Goal: Task Accomplishment & Management: Manage account settings

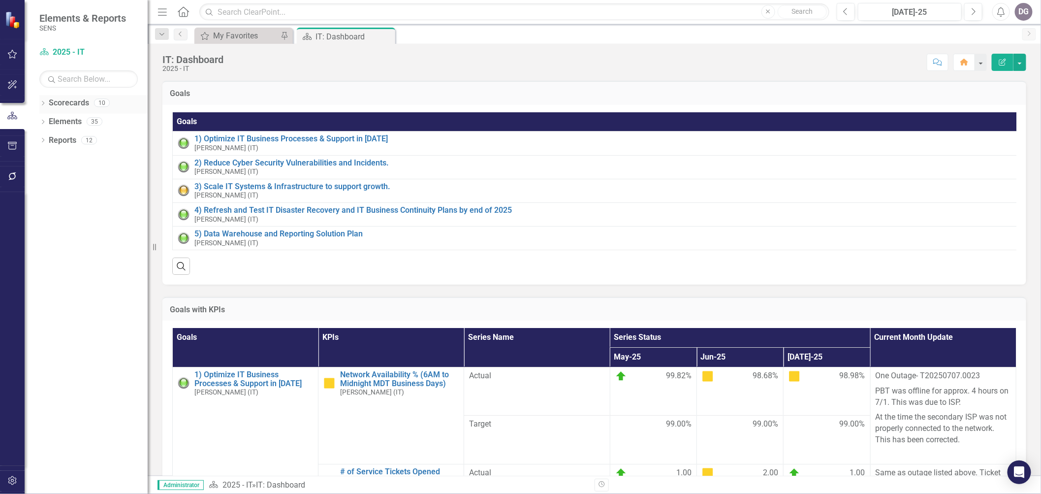
click at [44, 102] on icon "Dropdown" at bounding box center [42, 103] width 7 height 5
click at [42, 137] on div "Dropdown" at bounding box center [42, 141] width 7 height 8
click at [46, 194] on icon "Dropdown" at bounding box center [47, 196] width 7 height 5
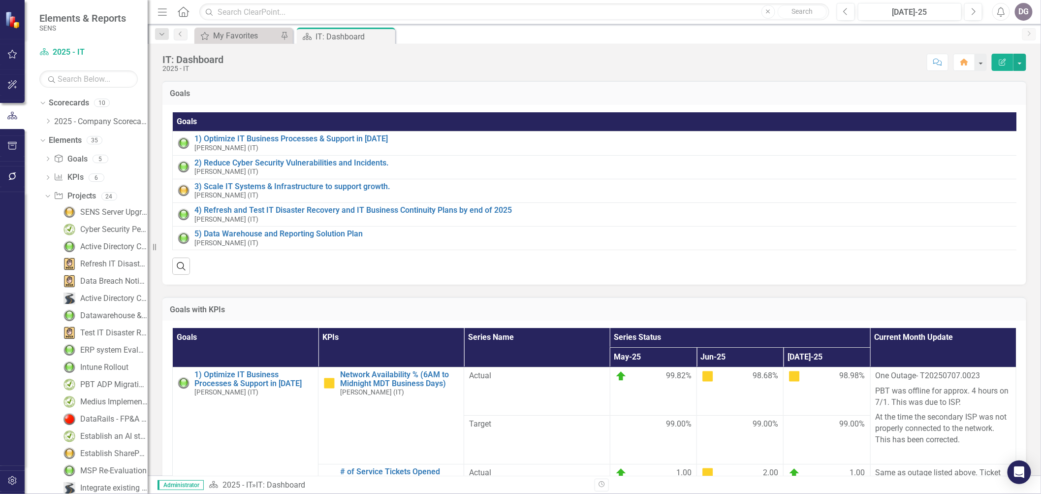
click at [156, 242] on div "Goals Goals 1) Optimize IT Business Processes & Support in [DATE] [PERSON_NAME]…" at bounding box center [594, 176] width 879 height 216
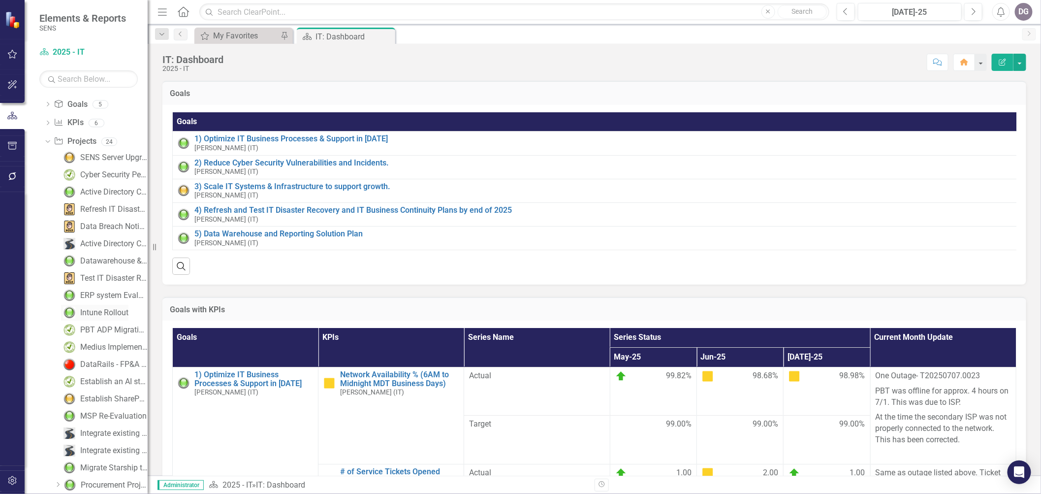
scroll to position [109, 0]
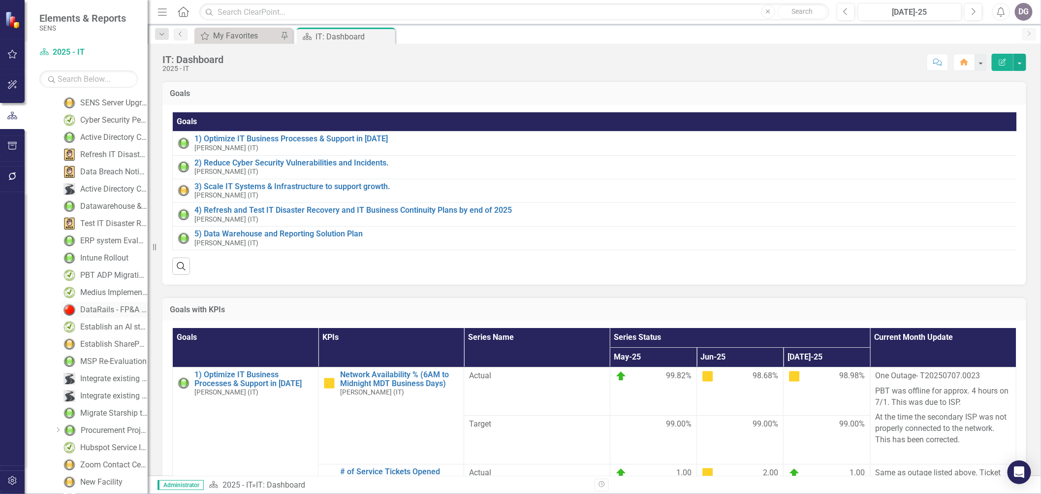
click at [96, 309] on div "DataRails - FP&A Software Phase 1 - Monthly Close & Quarterly Fcst" at bounding box center [113, 309] width 67 height 9
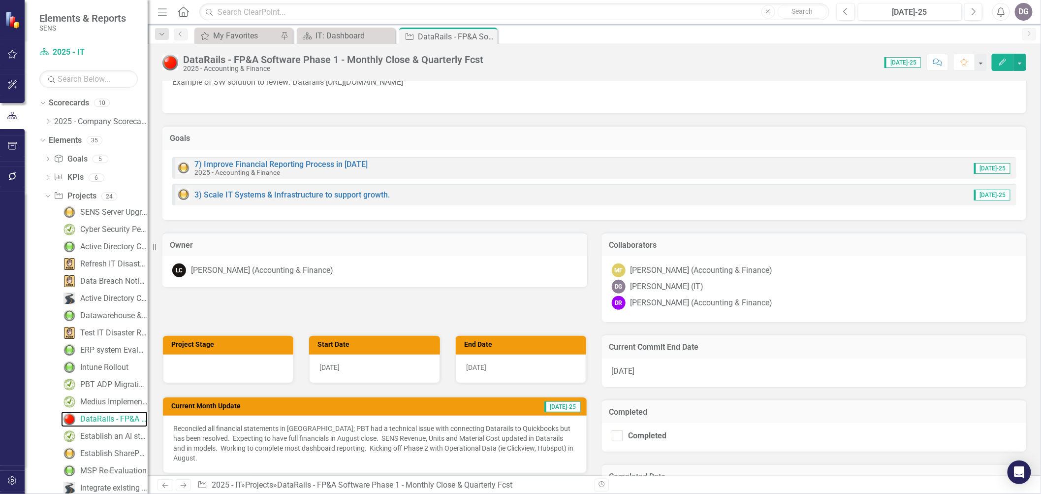
scroll to position [219, 0]
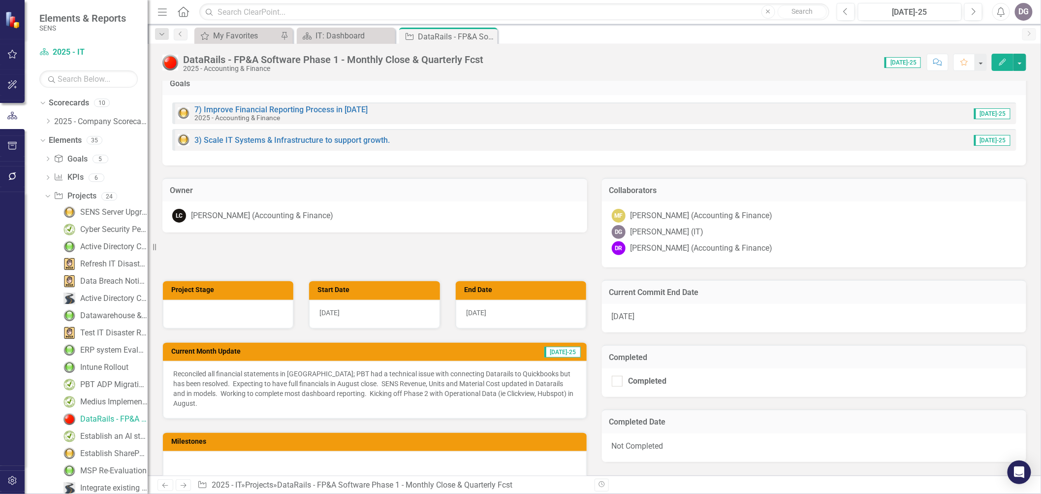
click at [227, 399] on p "Reconciled all financial statements in [GEOGRAPHIC_DATA]; PBT had a technical i…" at bounding box center [374, 388] width 403 height 39
drag, startPoint x: 205, startPoint y: 406, endPoint x: 176, endPoint y: 374, distance: 43.2
click at [176, 374] on p "Reconciled all financial statements in [GEOGRAPHIC_DATA]; PBT had a technical i…" at bounding box center [374, 388] width 403 height 39
drag, startPoint x: 175, startPoint y: 375, endPoint x: 222, endPoint y: 386, distance: 48.1
click at [222, 386] on p "Reconciled all financial statements in [GEOGRAPHIC_DATA]; PBT had a technical i…" at bounding box center [374, 388] width 403 height 39
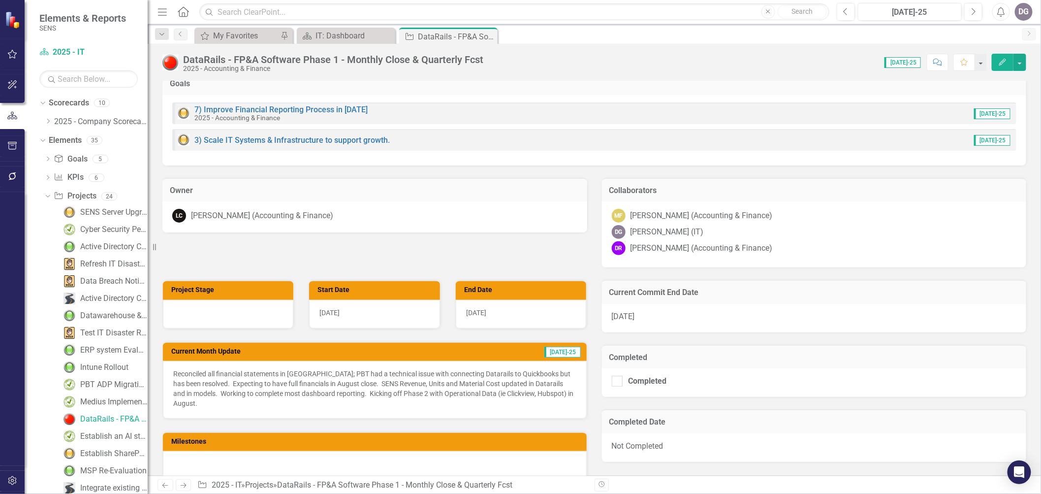
drag, startPoint x: 286, startPoint y: 389, endPoint x: 331, endPoint y: 383, distance: 45.3
click at [287, 389] on p "Reconciled all financial statements in [GEOGRAPHIC_DATA]; PBT had a technical i…" at bounding box center [374, 388] width 403 height 39
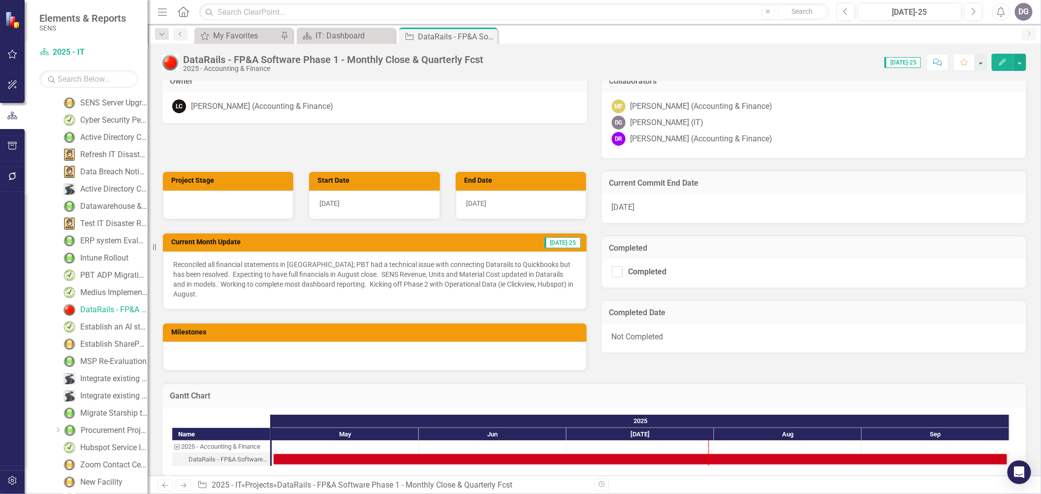
scroll to position [145, 0]
click at [104, 311] on div "Establish SharePoint as intranet for Company" at bounding box center [113, 308] width 67 height 9
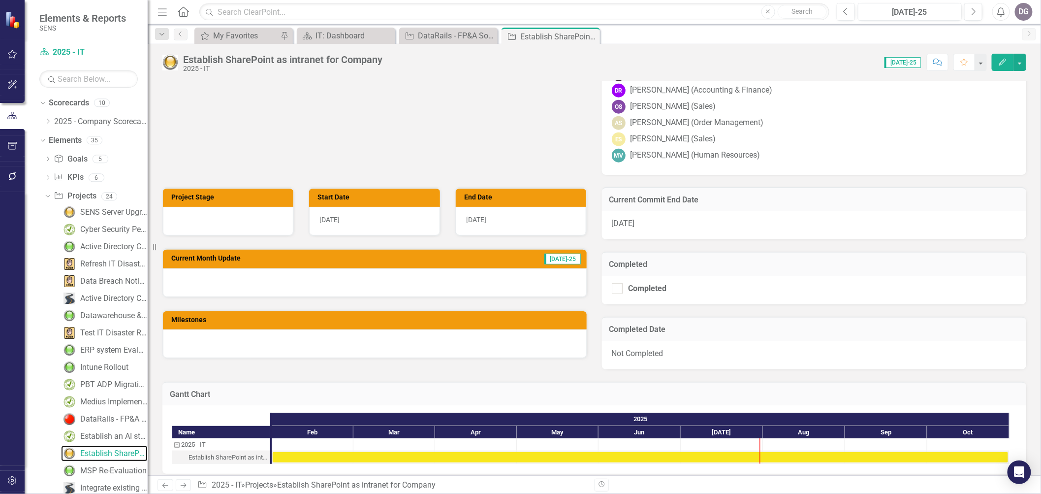
scroll to position [602, 0]
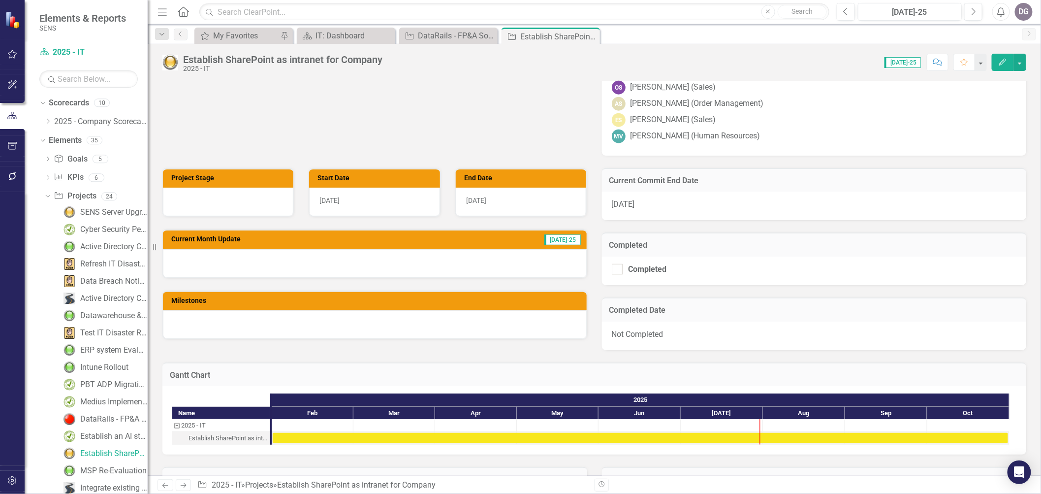
click at [250, 262] on div at bounding box center [375, 263] width 424 height 29
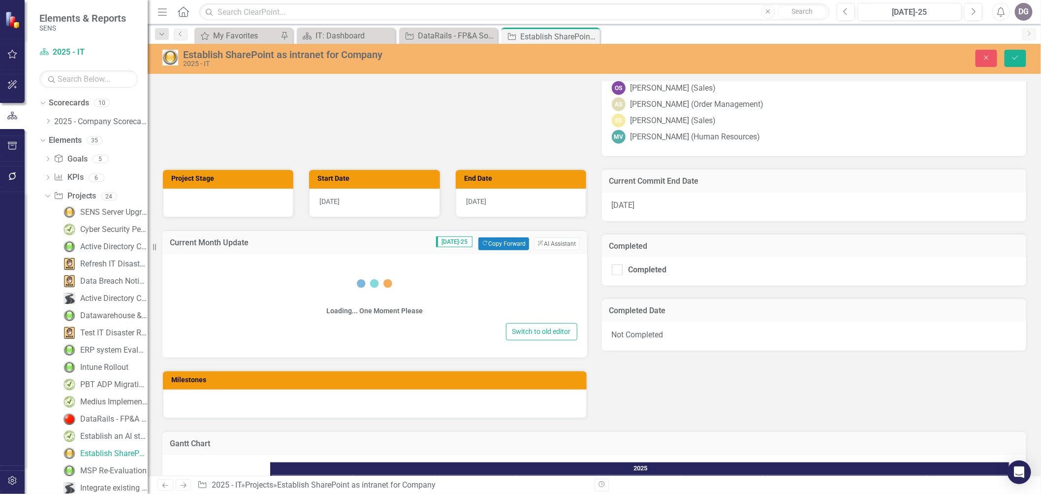
click at [292, 289] on div "Loading... One Moment Please" at bounding box center [374, 290] width 405 height 59
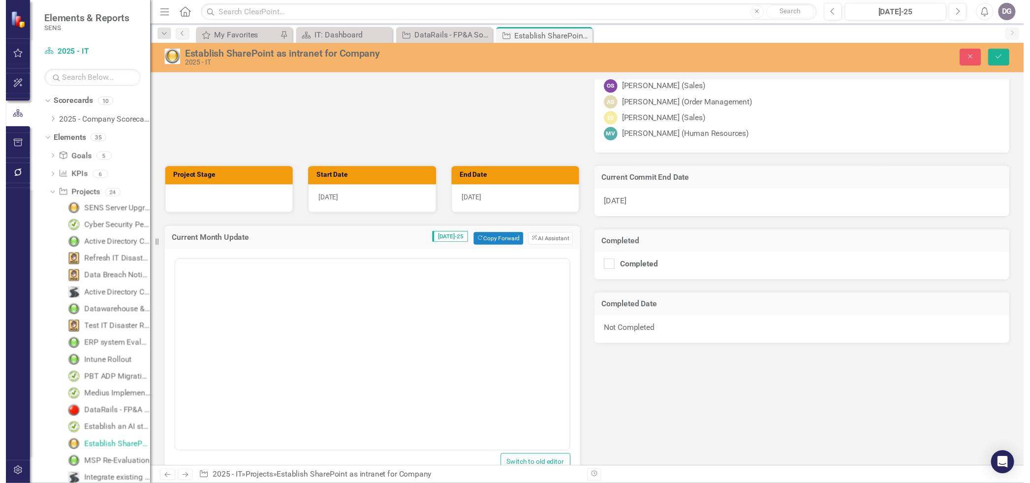
scroll to position [0, 0]
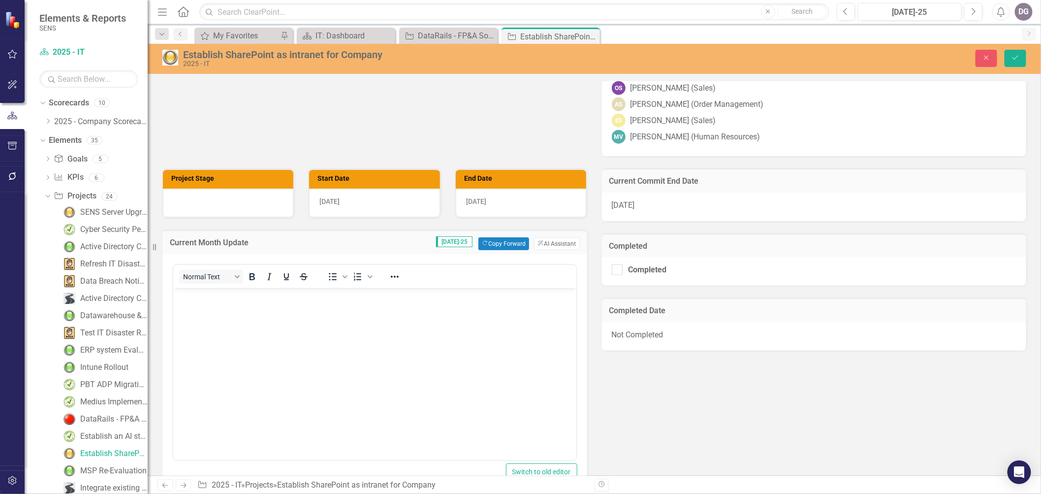
click at [258, 326] on body "Rich Text Area. Press ALT-0 for help." at bounding box center [374, 362] width 403 height 148
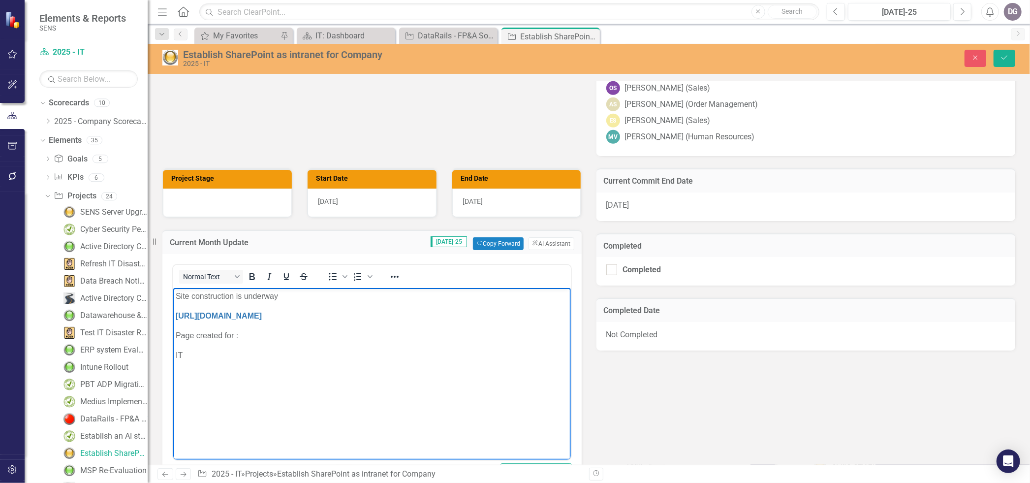
click at [208, 371] on body "Site construction is underway [URL][DOMAIN_NAME] Page created for : IT" at bounding box center [372, 362] width 398 height 148
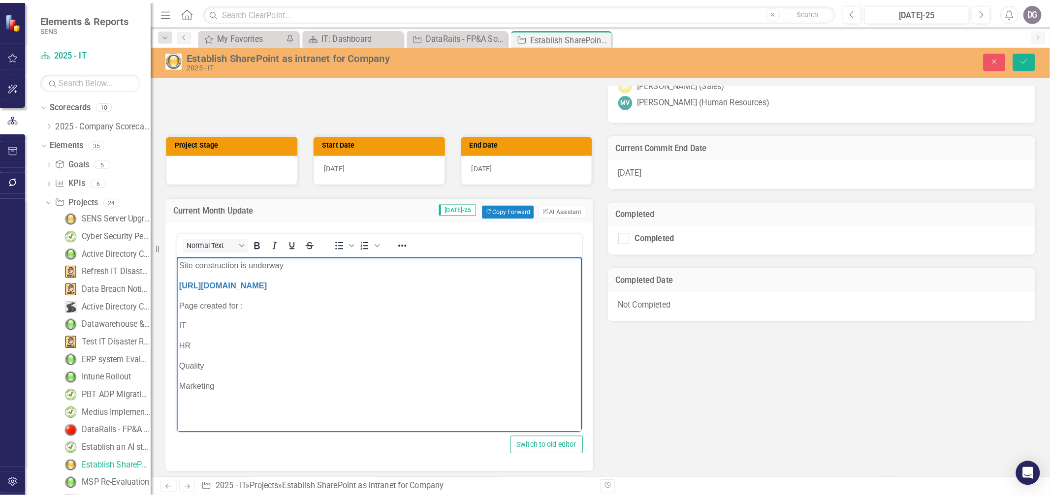
scroll to position [711, 0]
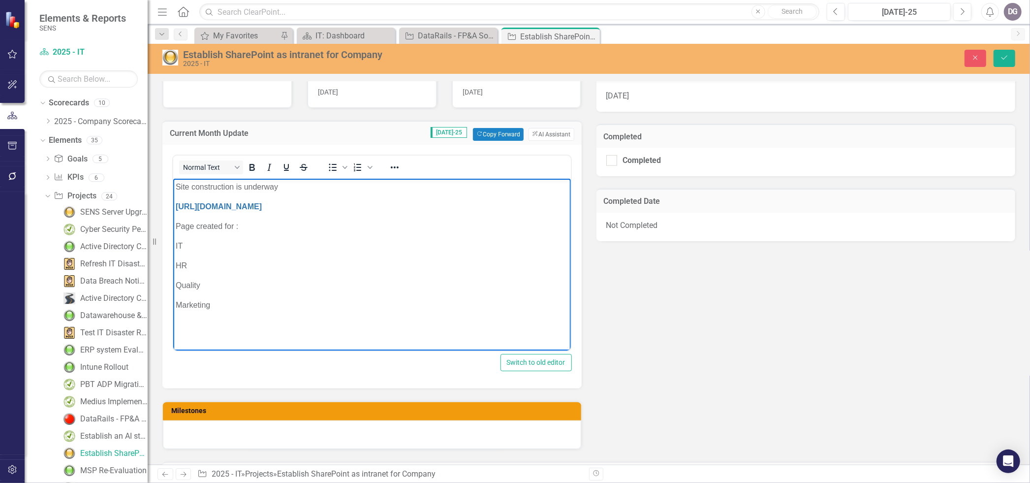
click at [268, 325] on p "Rich Text Area. Press ALT-0 for help." at bounding box center [371, 325] width 393 height 12
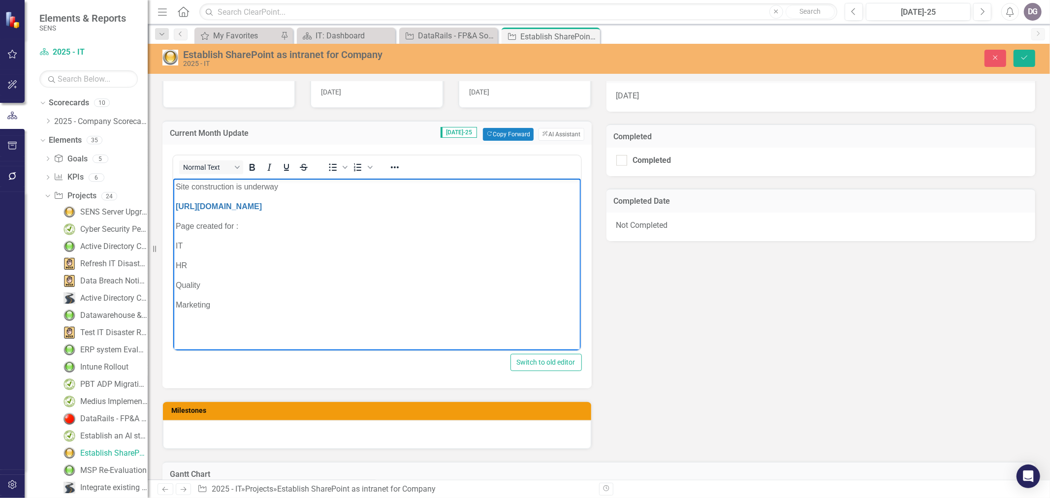
drag, startPoint x: 267, startPoint y: 325, endPoint x: 277, endPoint y: 313, distance: 15.8
click at [267, 325] on p "Rich Text Area. Press ALT-0 for help." at bounding box center [376, 325] width 403 height 12
drag, startPoint x: 239, startPoint y: 301, endPoint x: 265, endPoint y: 307, distance: 26.6
click at [240, 301] on p "Marketing" at bounding box center [376, 305] width 403 height 12
drag, startPoint x: 1021, startPoint y: 59, endPoint x: 823, endPoint y: 325, distance: 331.7
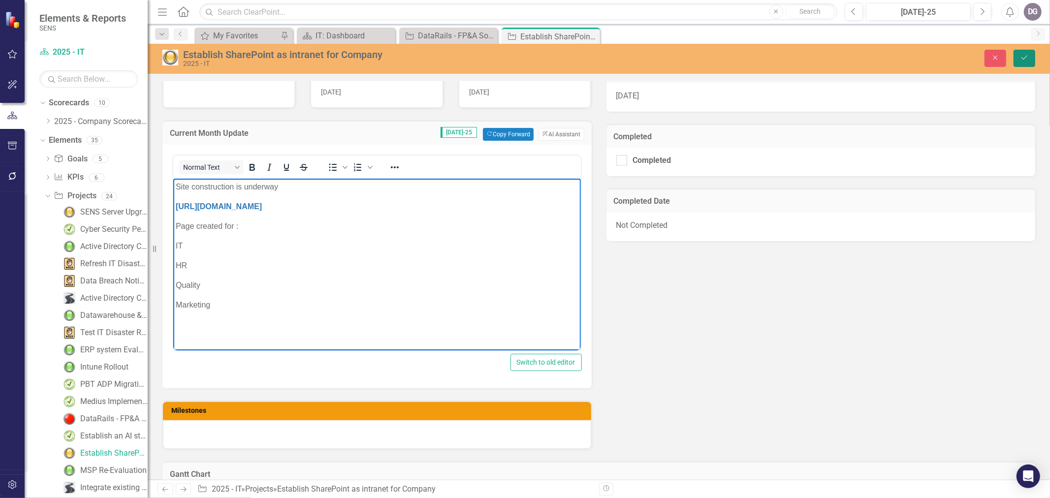
click at [1021, 58] on icon "Save" at bounding box center [1024, 57] width 9 height 7
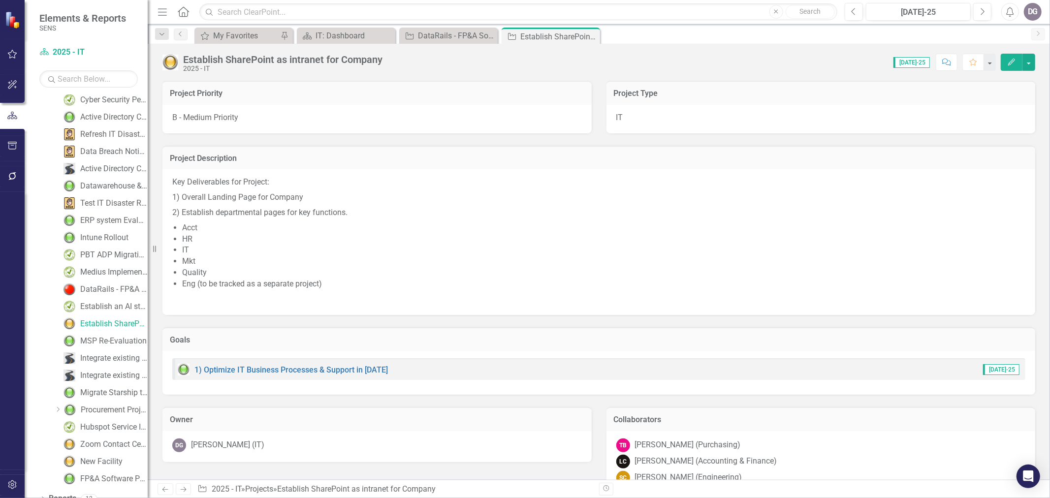
scroll to position [140, 0]
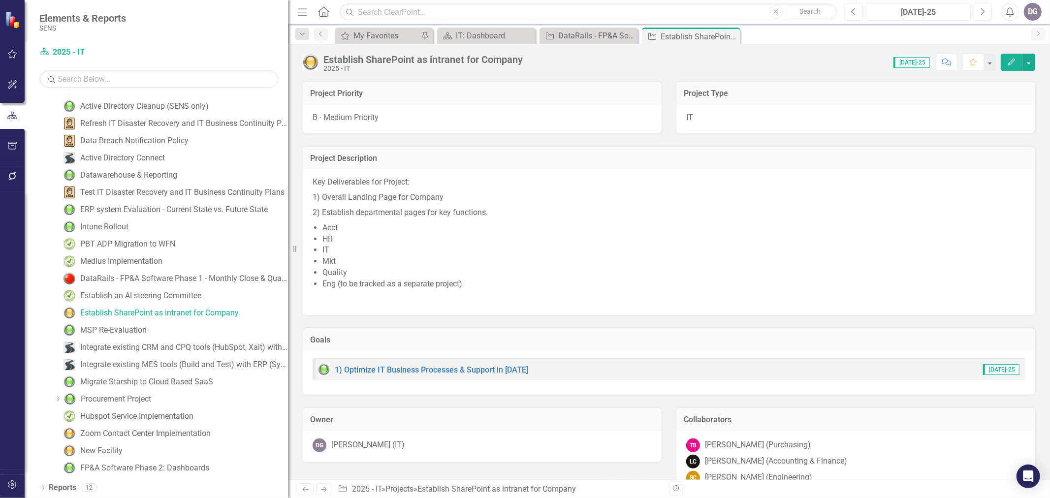
drag, startPoint x: 149, startPoint y: 278, endPoint x: 286, endPoint y: 283, distance: 136.5
click at [288, 283] on div "Resize" at bounding box center [292, 249] width 8 height 498
